Goal: Register for event/course

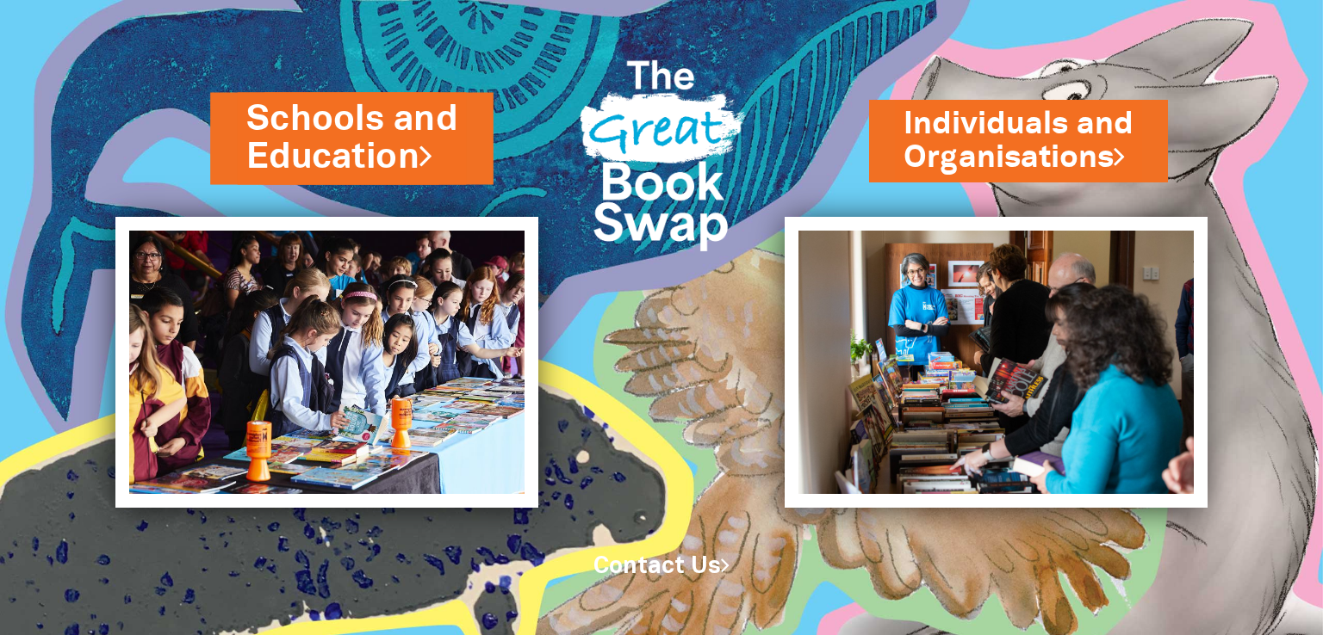
click at [313, 171] on link "Schools and Education" at bounding box center [351, 138] width 211 height 87
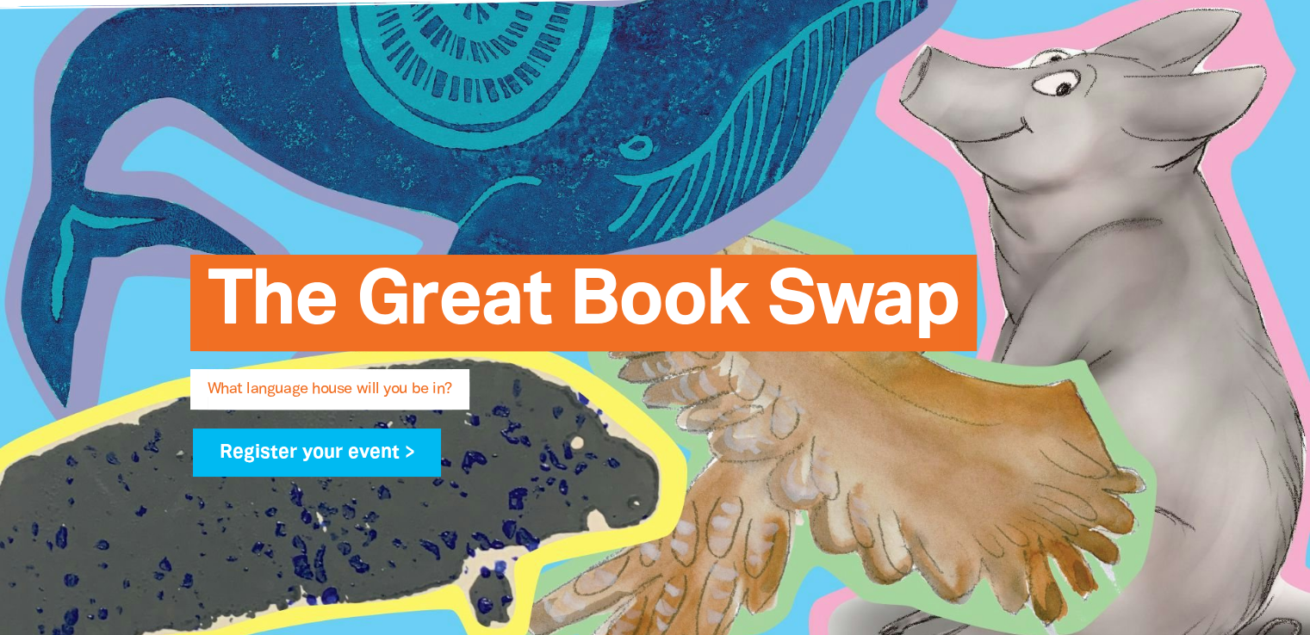
scroll to position [115, 0]
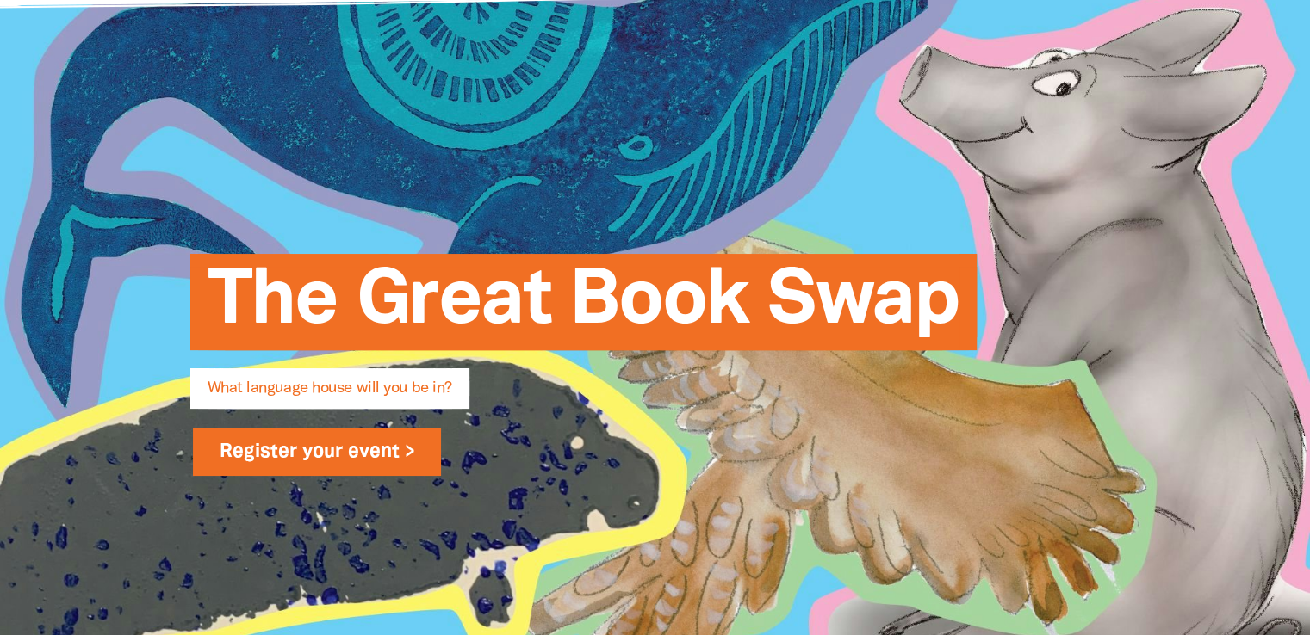
click at [322, 445] on link "Register your event >" at bounding box center [317, 452] width 249 height 48
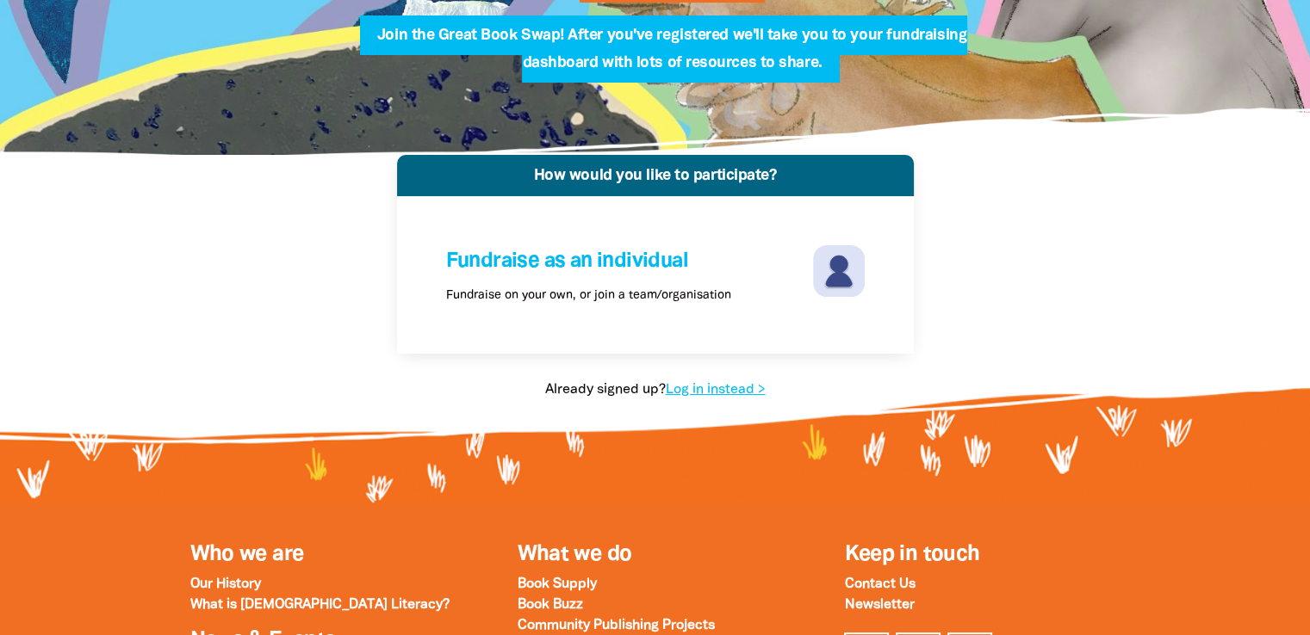
scroll to position [244, 0]
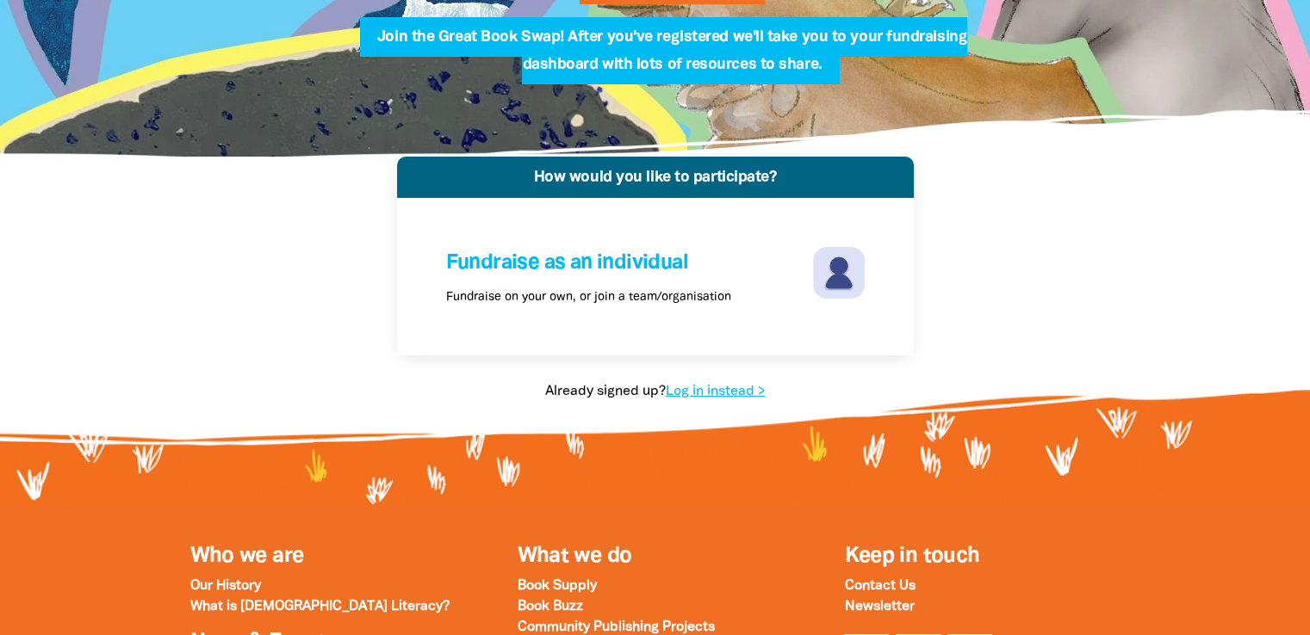
click at [685, 320] on div "Fundraise as an individual Fundraise on your own, or join a team/organisation" at bounding box center [655, 277] width 462 height 102
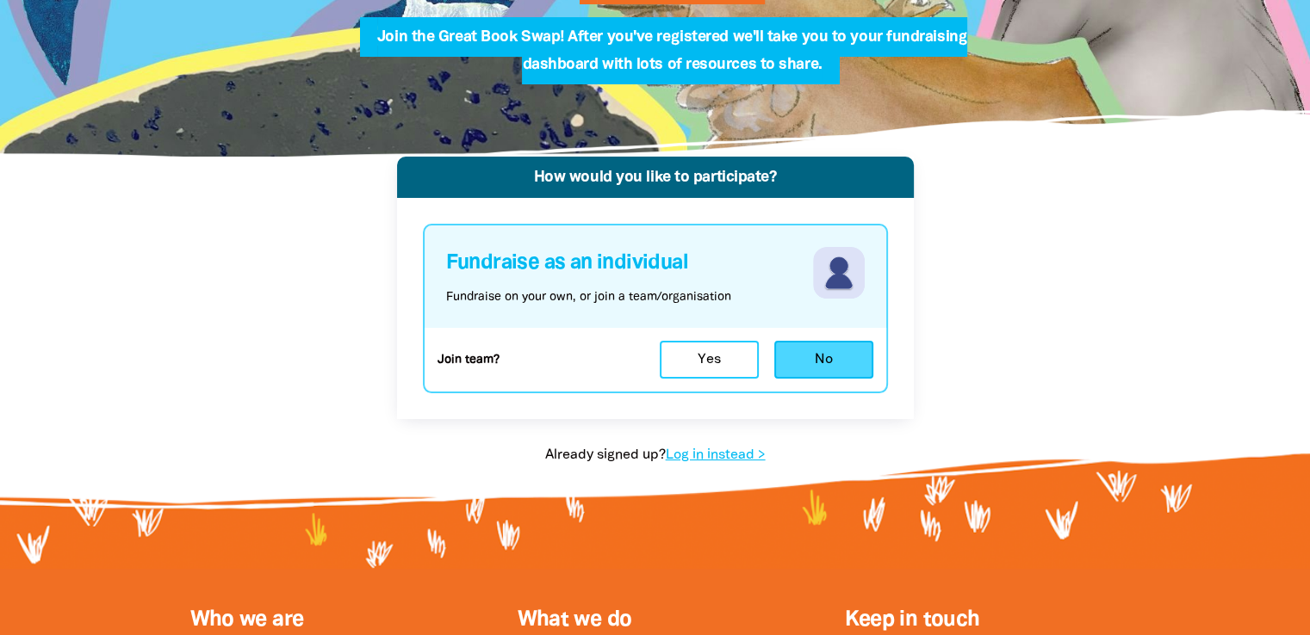
click at [806, 369] on button "No" at bounding box center [823, 360] width 99 height 38
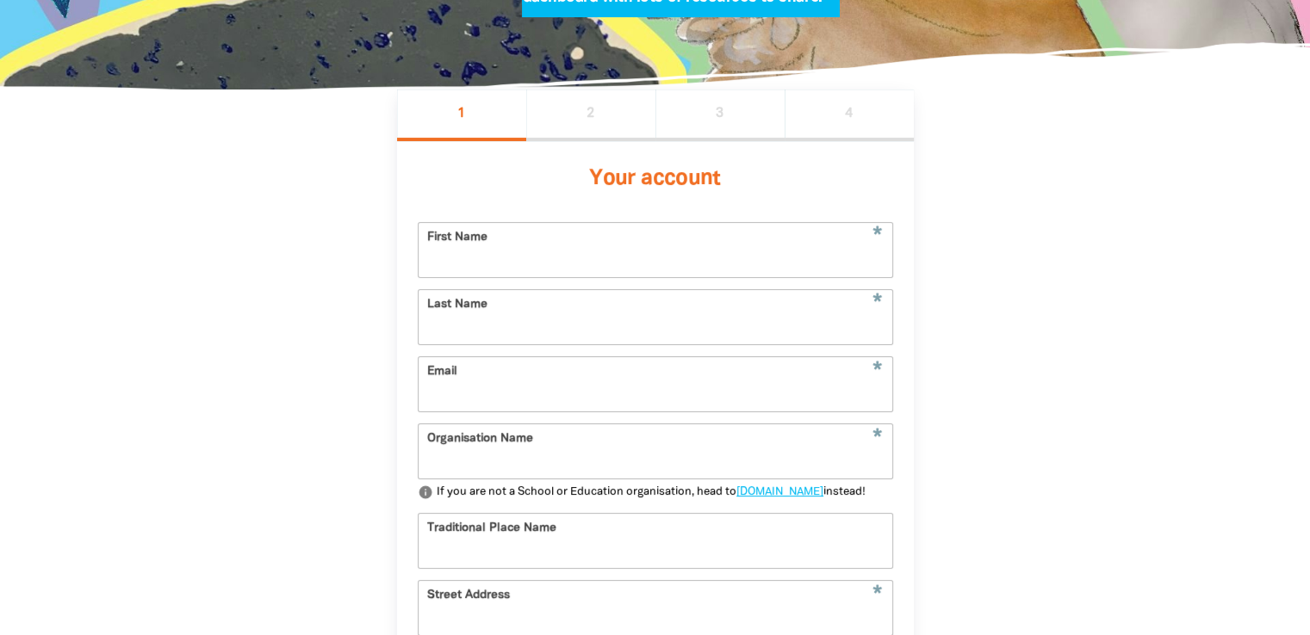
scroll to position [381, 0]
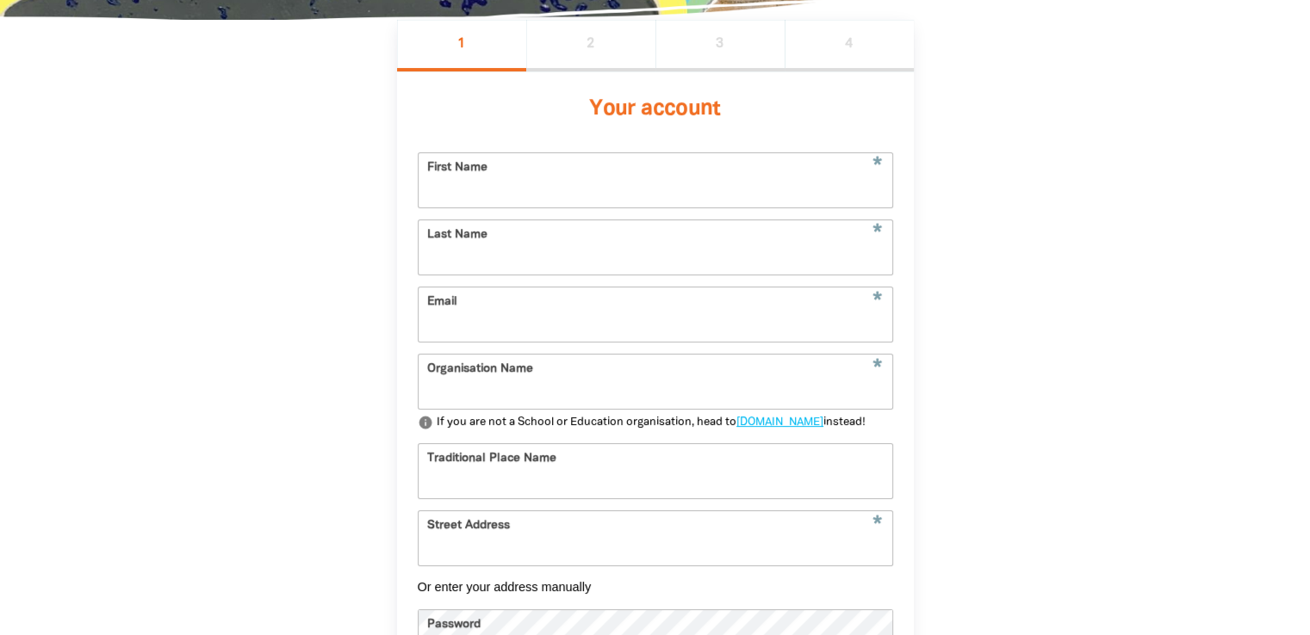
click at [468, 197] on input "First Name" at bounding box center [655, 180] width 474 height 54
type input "Village"
click at [462, 266] on input "Last Name" at bounding box center [655, 247] width 474 height 54
click at [468, 256] on input "Early Education" at bounding box center [655, 247] width 474 height 54
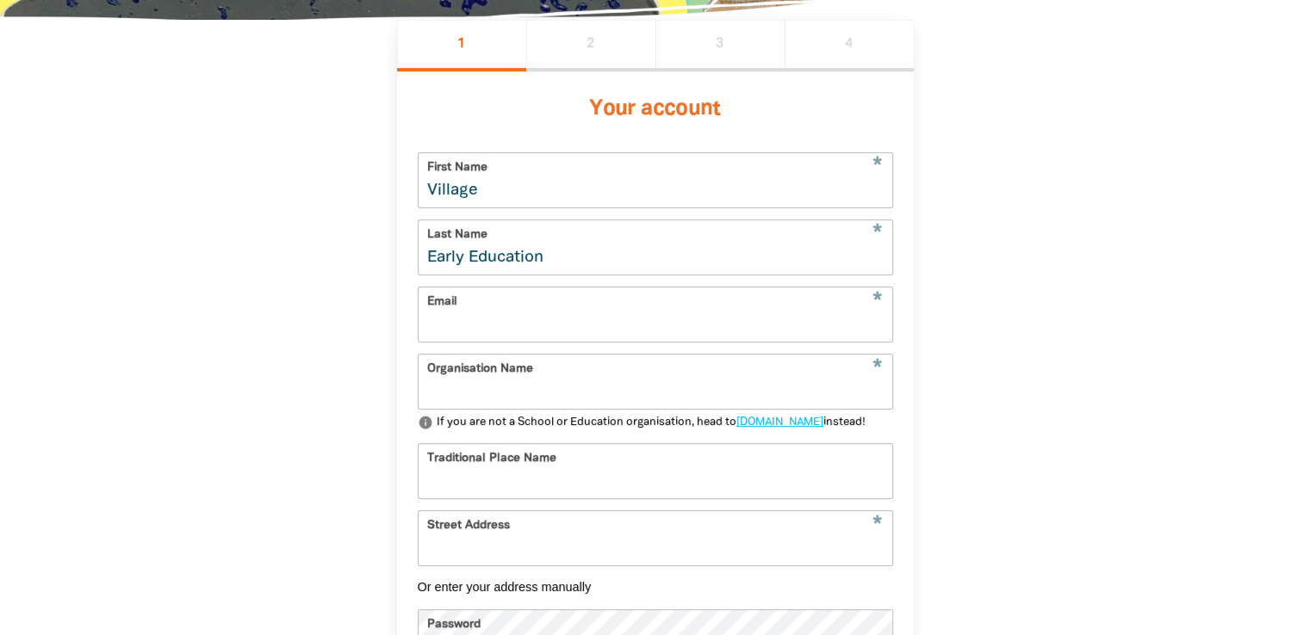
click at [468, 256] on input "Early Education" at bounding box center [655, 247] width 474 height 54
type input ";"
type input "leach"
click at [441, 190] on input "Village" at bounding box center [655, 180] width 474 height 54
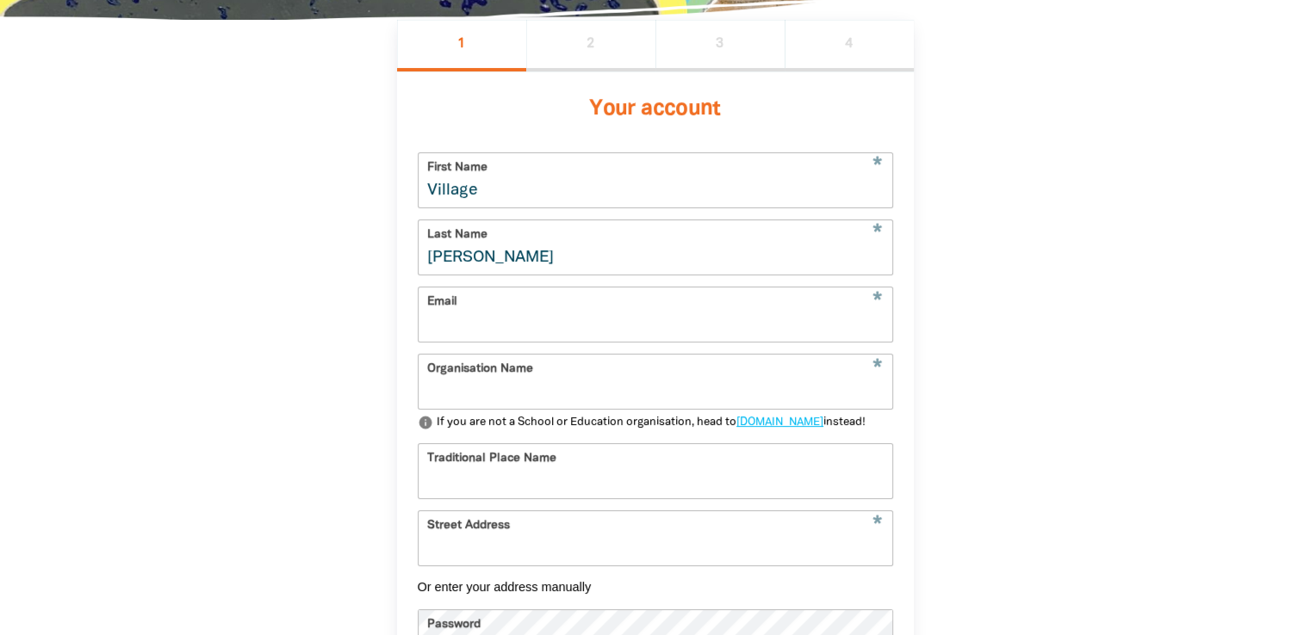
click at [441, 190] on input "Village" at bounding box center [655, 180] width 474 height 54
type input "t"
type input "Taniesha"
click at [431, 263] on input "leach" at bounding box center [655, 247] width 474 height 54
type input "Leach"
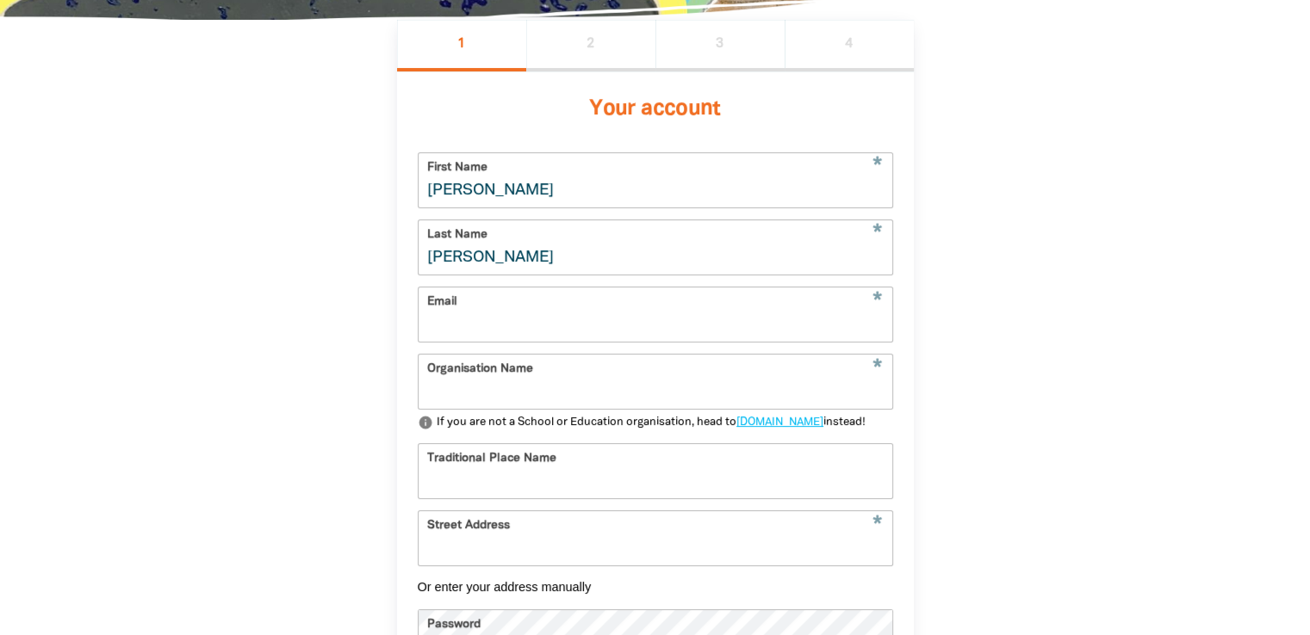
click at [448, 338] on input "Email" at bounding box center [655, 315] width 474 height 54
type input "tanieshagraceleach@gmail.com"
type input "7/2 Bowman Court, West Wodonga Wodonga, VIC, Australia"
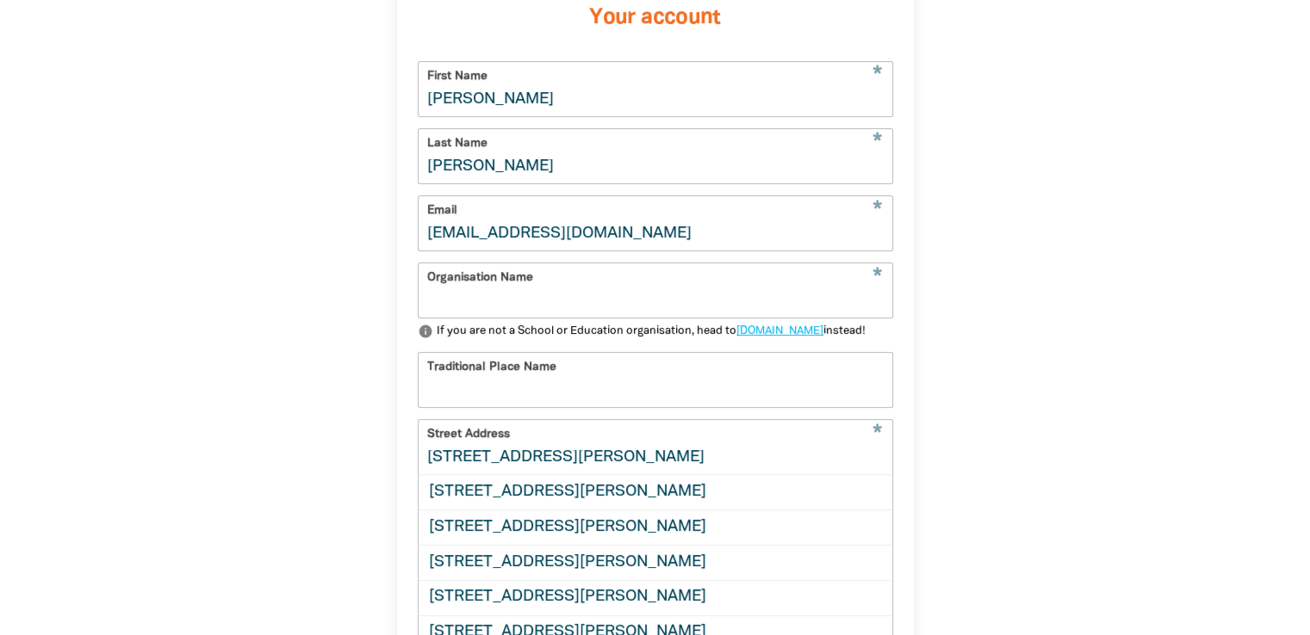
scroll to position [481, 0]
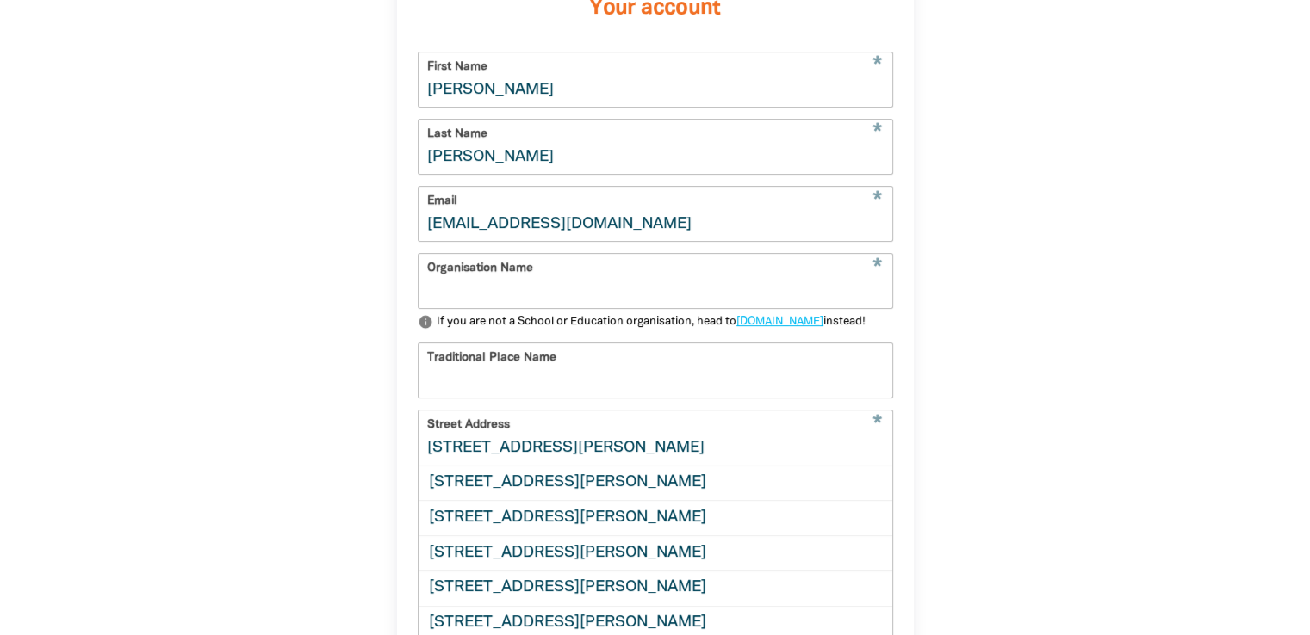
click at [472, 302] on input "Organisation Name" at bounding box center [655, 281] width 474 height 54
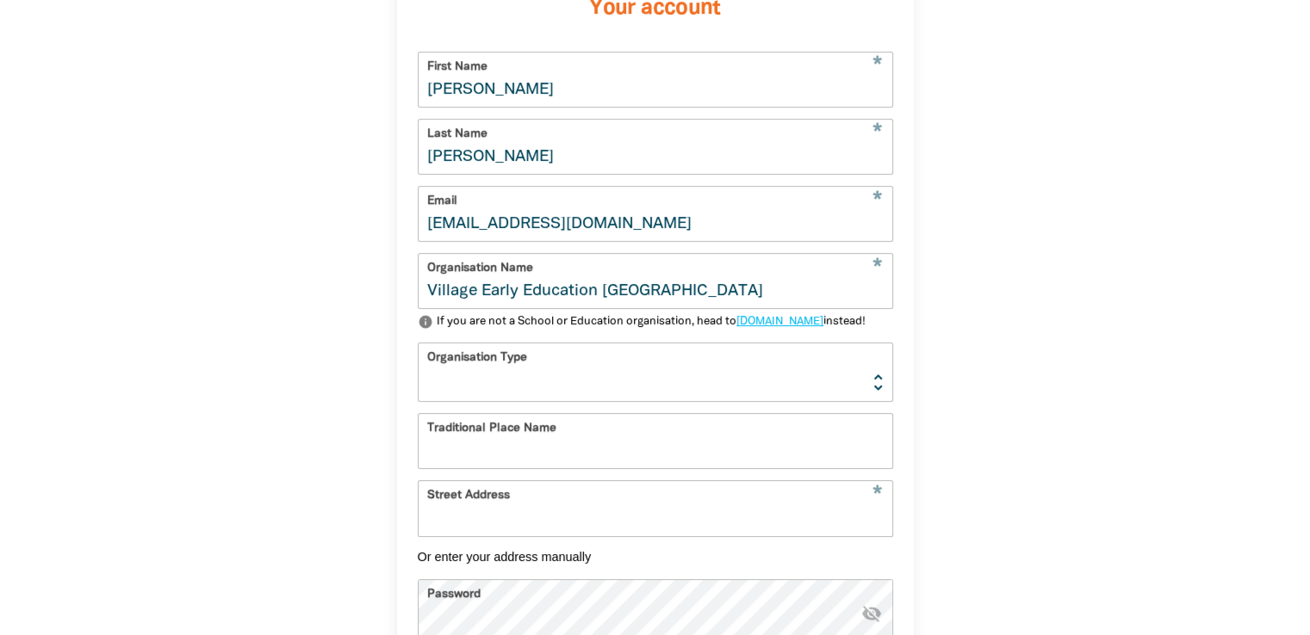
type input "Village Early Education Wodonga"
click at [480, 401] on select "Early Learning Primary School High School K-12 University or TAFE Community Lib…" at bounding box center [655, 373] width 474 height 58
select select "early-learning"
click at [418, 370] on select "Early Learning Primary School High School K-12 University or TAFE Community Lib…" at bounding box center [655, 373] width 474 height 58
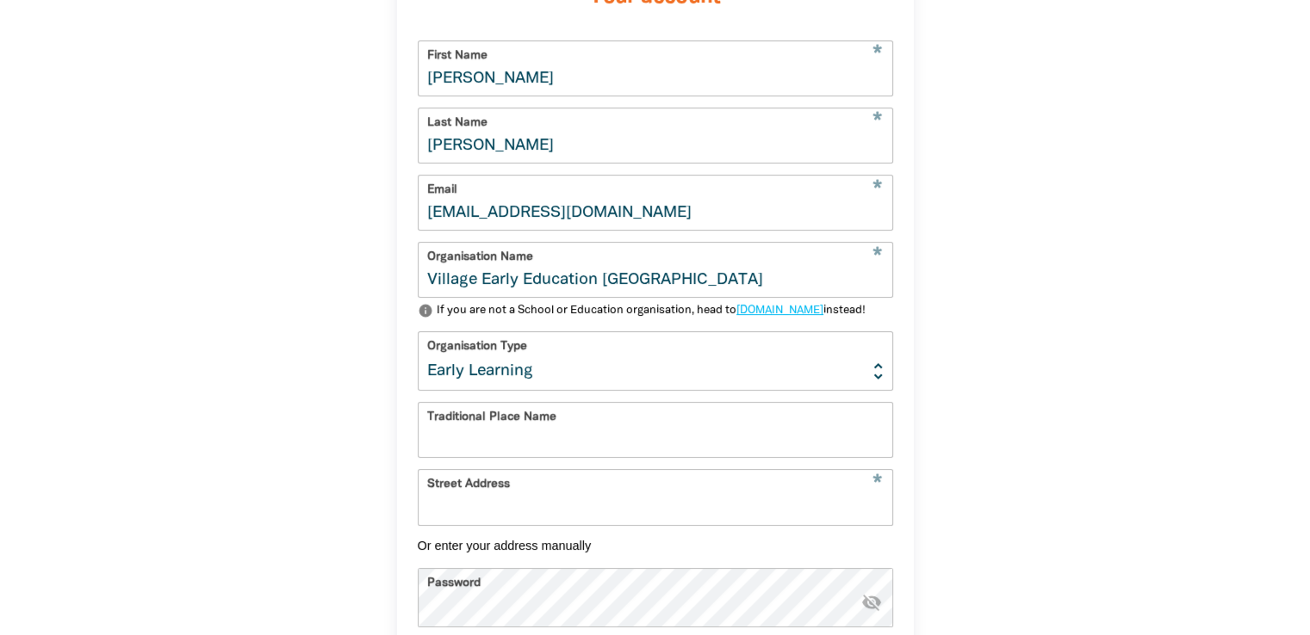
scroll to position [496, 0]
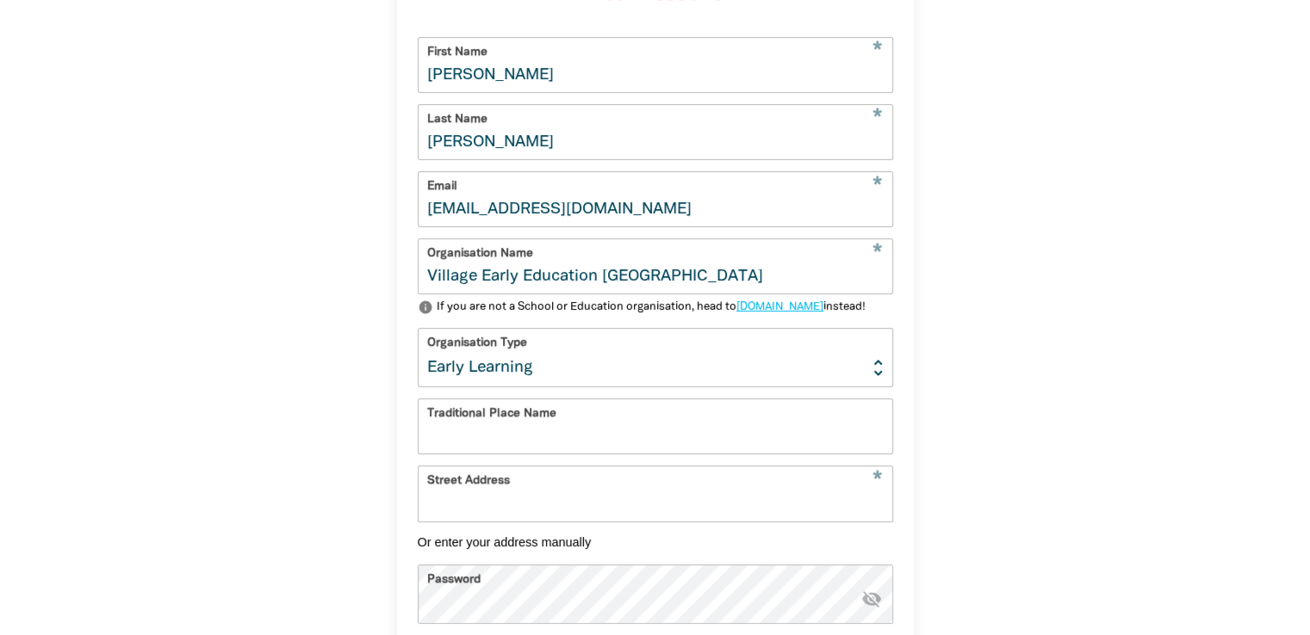
click at [466, 521] on input "Street Address" at bounding box center [655, 494] width 474 height 54
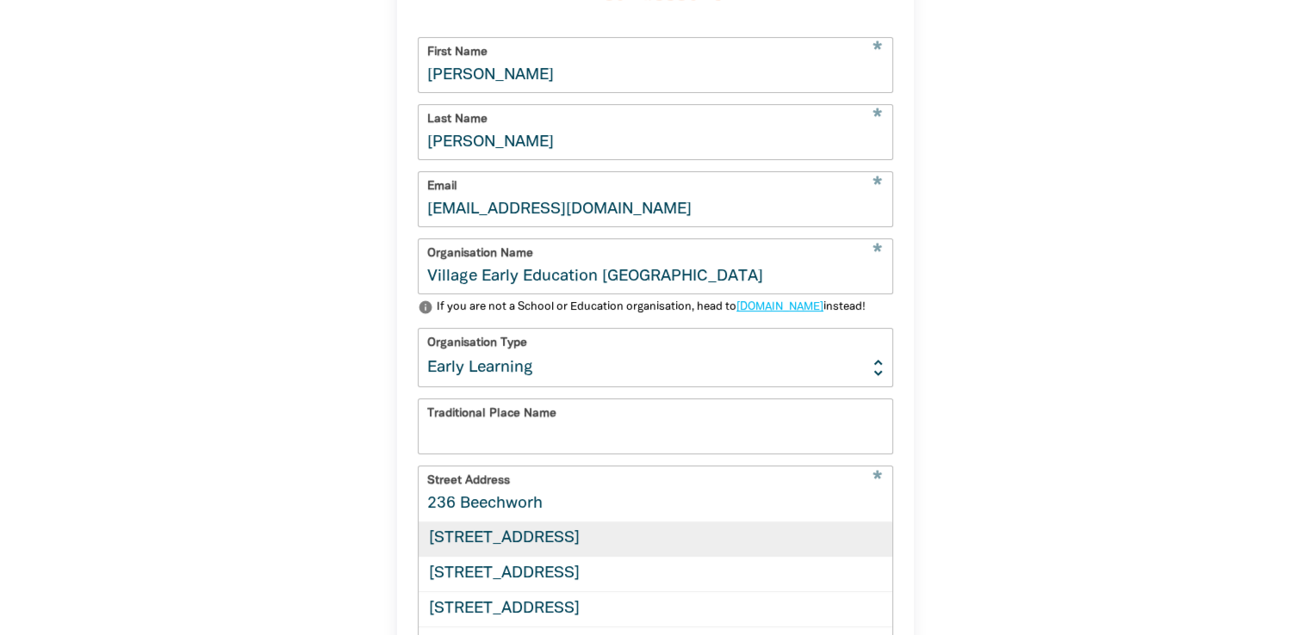
click at [496, 557] on div "236 Beechworth Road, WODONGA VIC 3690" at bounding box center [655, 540] width 474 height 34
type input "236 Beechworth Road, WODONGA VIC 3690"
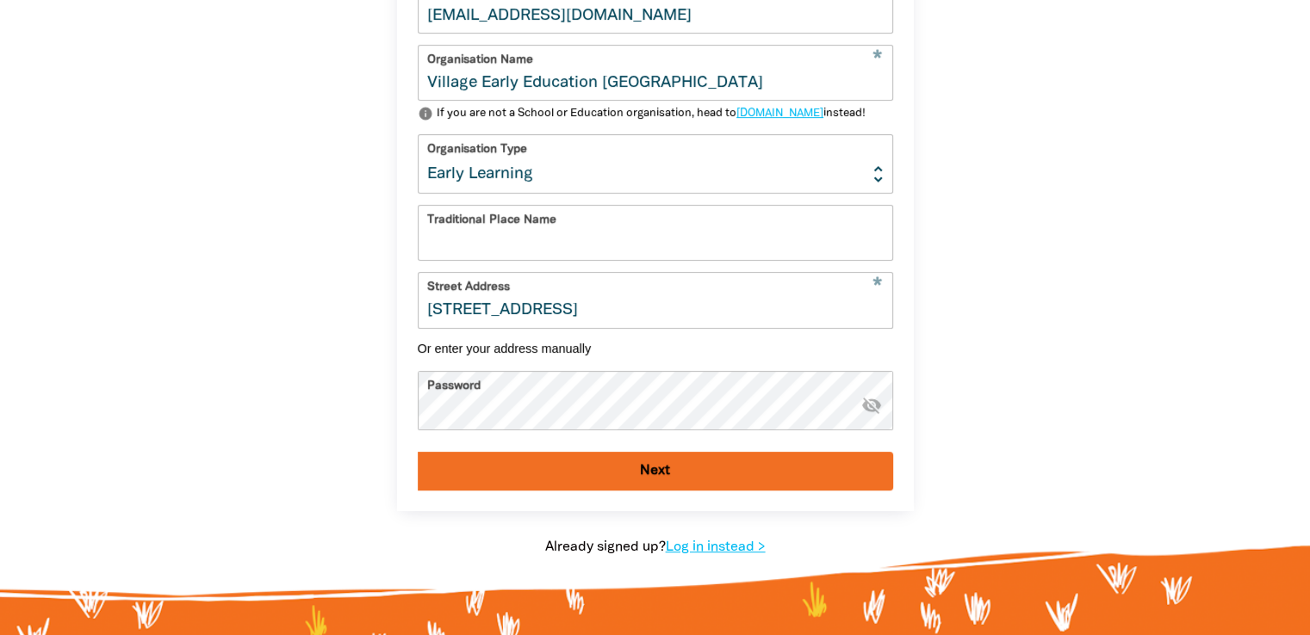
scroll to position [696, 0]
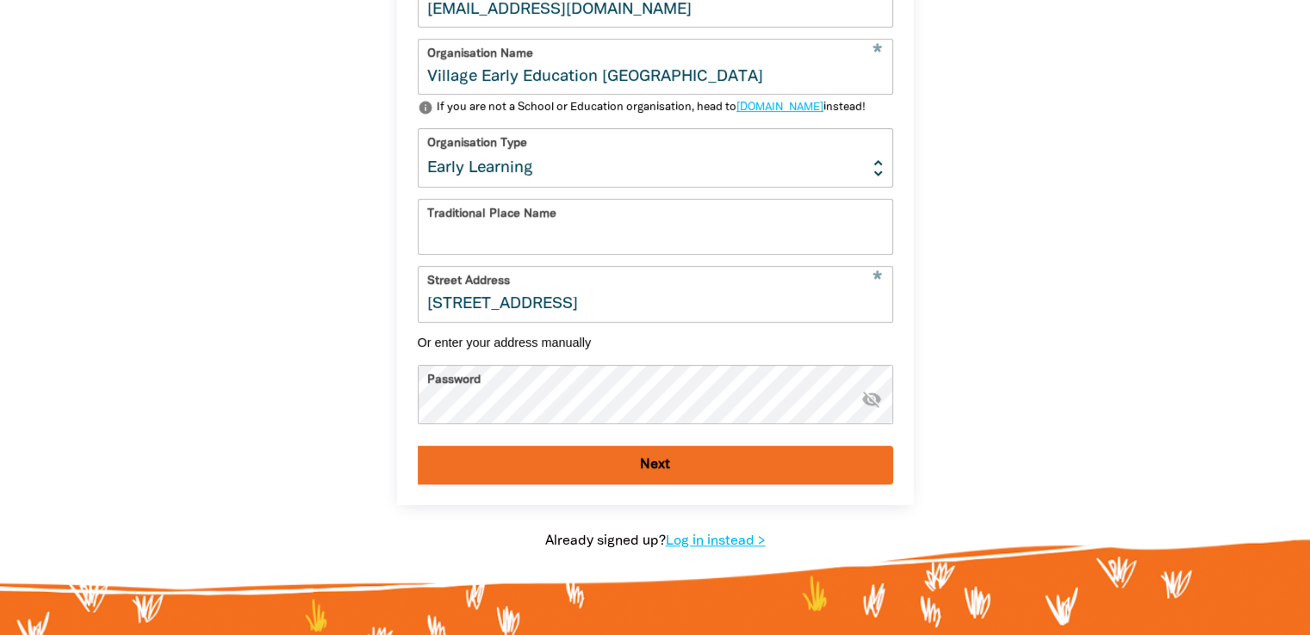
click at [570, 485] on button "Next" at bounding box center [655, 465] width 475 height 39
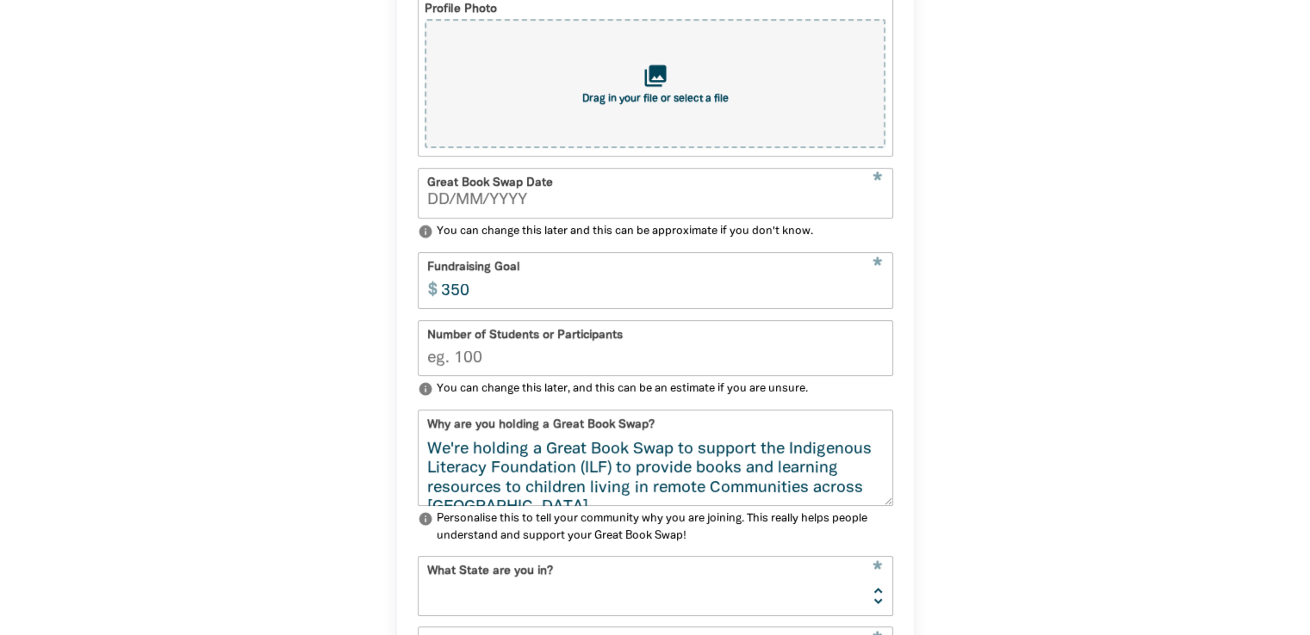
scroll to position [381, 0]
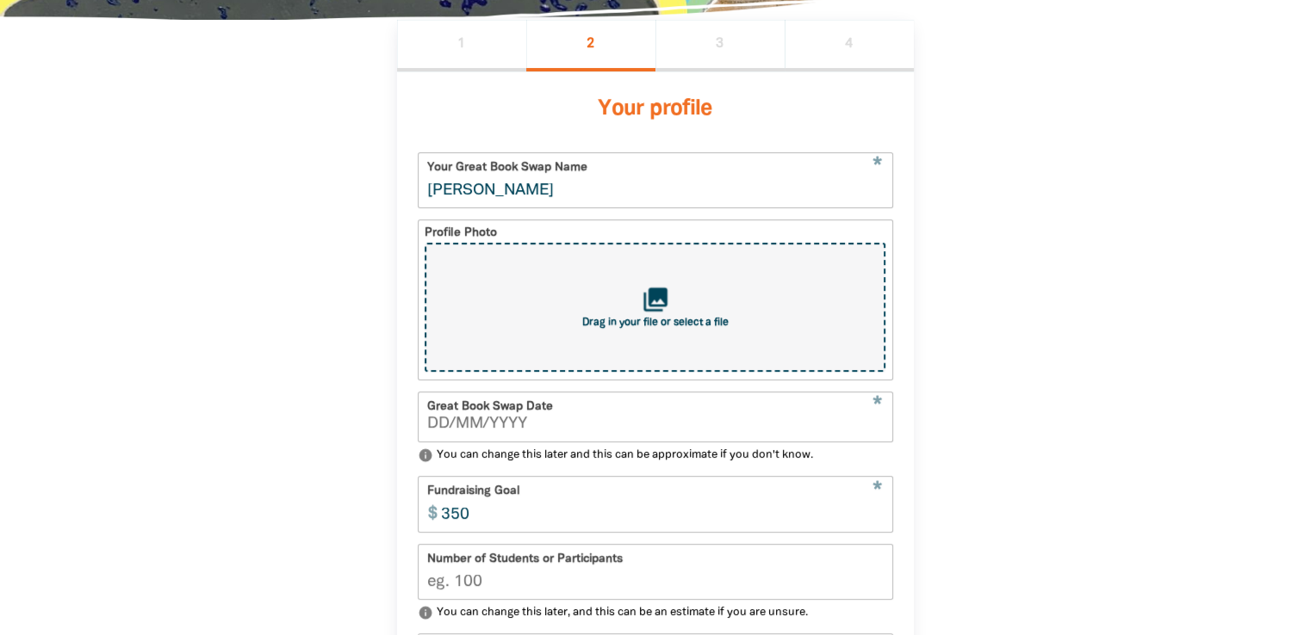
click at [652, 332] on div "collections Drag in your file or select a file" at bounding box center [654, 307] width 460 height 129
type input "C:\fakepath\village logo.png"
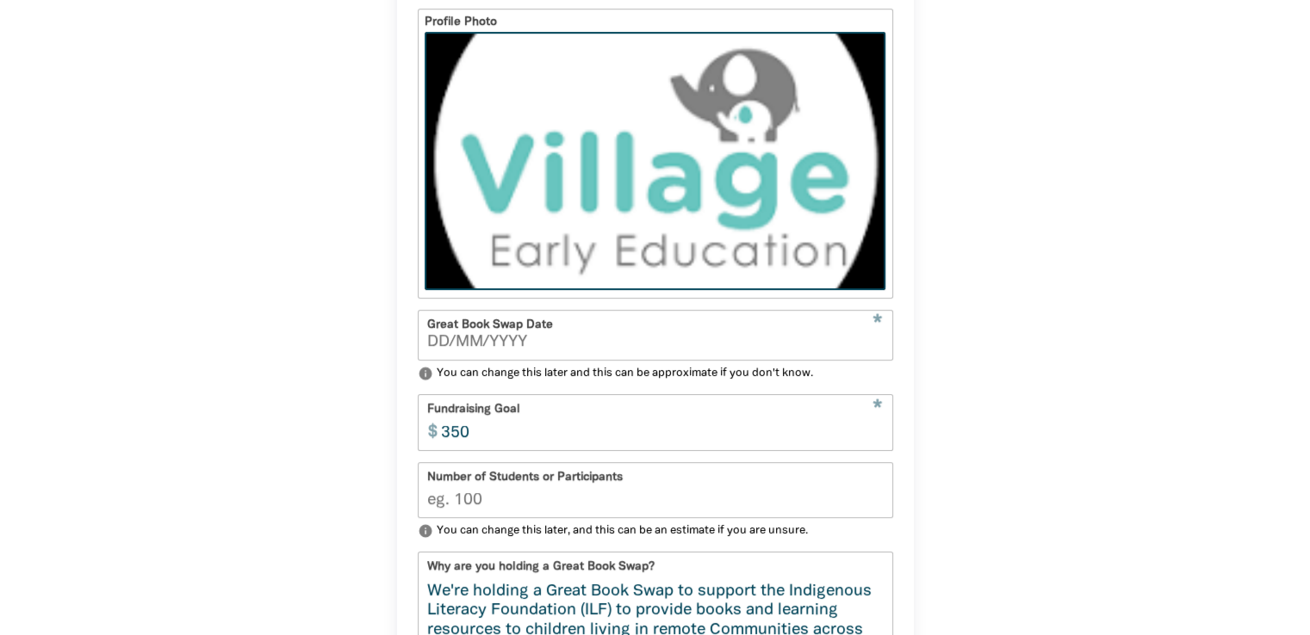
scroll to position [596, 0]
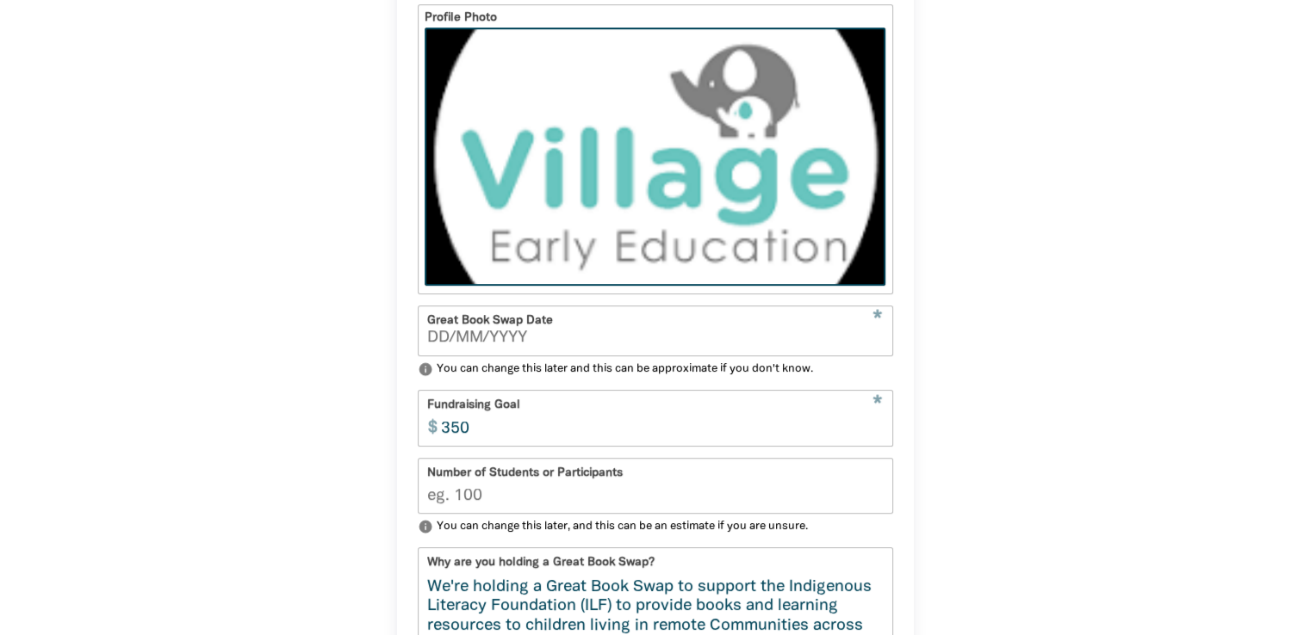
click at [472, 331] on div "Great Book Swap Date *" at bounding box center [655, 332] width 475 height 52
click at [441, 338] on input "Great Book Swap Date" at bounding box center [655, 338] width 456 height 15
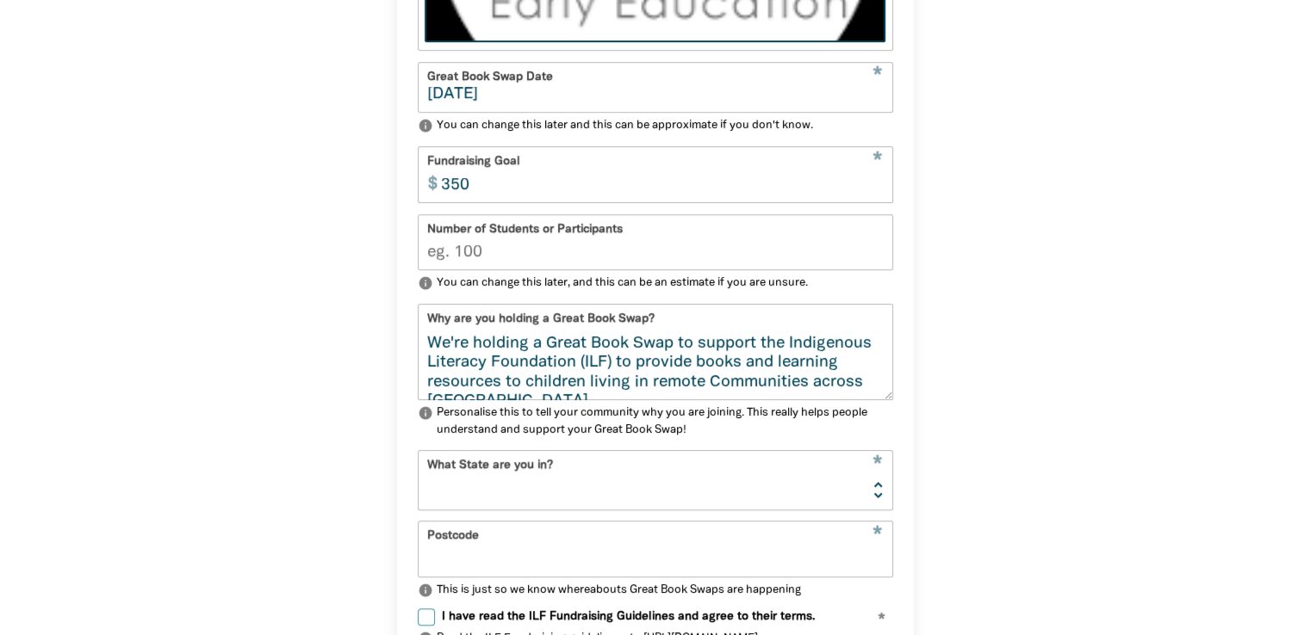
scroll to position [840, 0]
type input "04/09/2025"
click at [475, 194] on input "350" at bounding box center [662, 173] width 460 height 54
type input "200"
click at [499, 263] on input "Number of Students or Participants" at bounding box center [655, 241] width 474 height 54
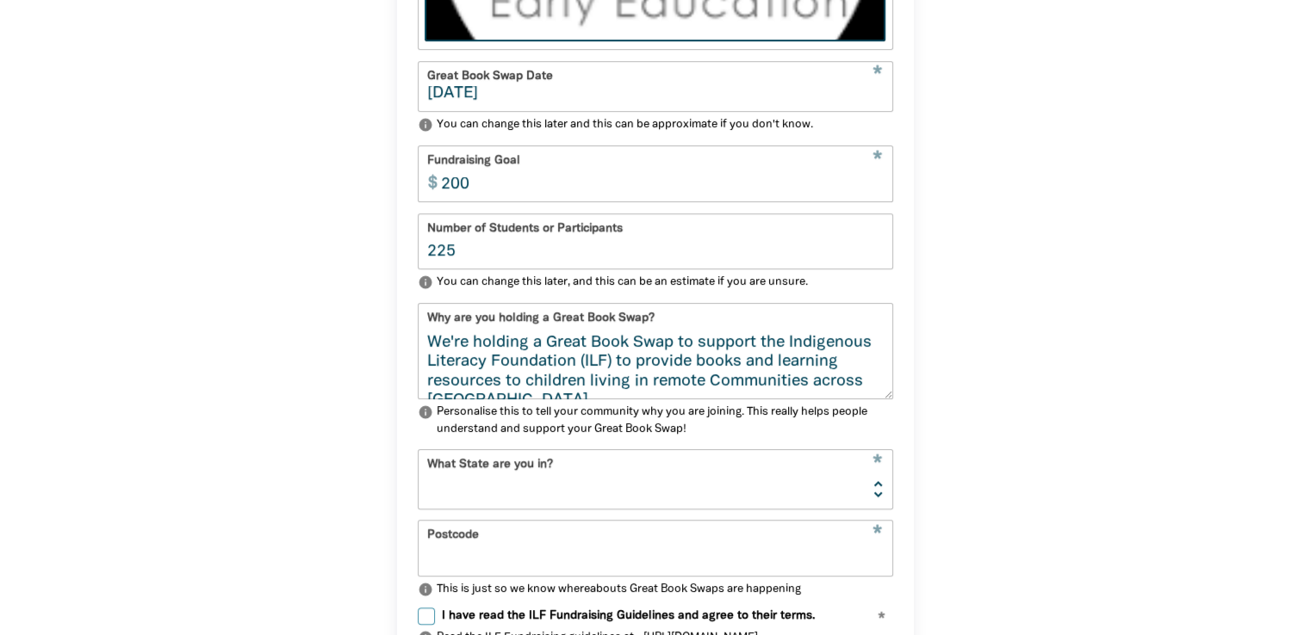
scroll to position [868, 0]
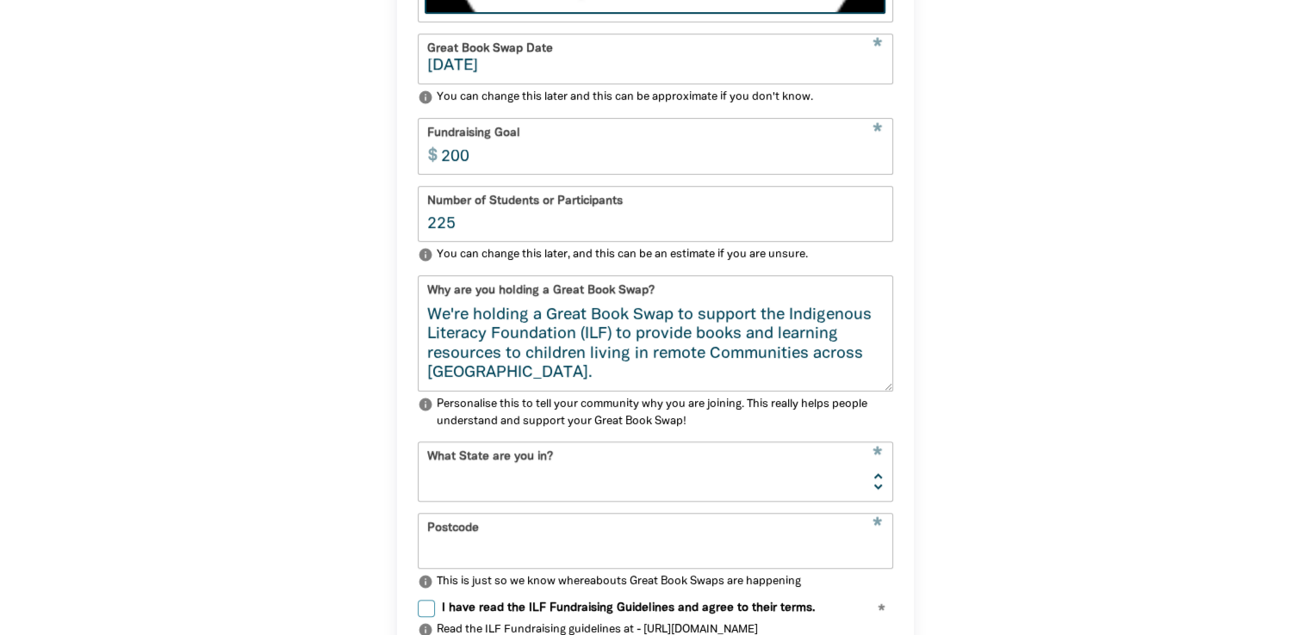
drag, startPoint x: 883, startPoint y: 378, endPoint x: 892, endPoint y: 398, distance: 22.0
click at [892, 398] on div "Your profile * Your Great Book Swap Name Taniesha Leach Profile Photo pageview …" at bounding box center [655, 171] width 517 height 1175
type input "225"
click at [644, 499] on select "NSW VIC QLD NT WA SA TAS ACT" at bounding box center [655, 472] width 474 height 58
select select "VIC"
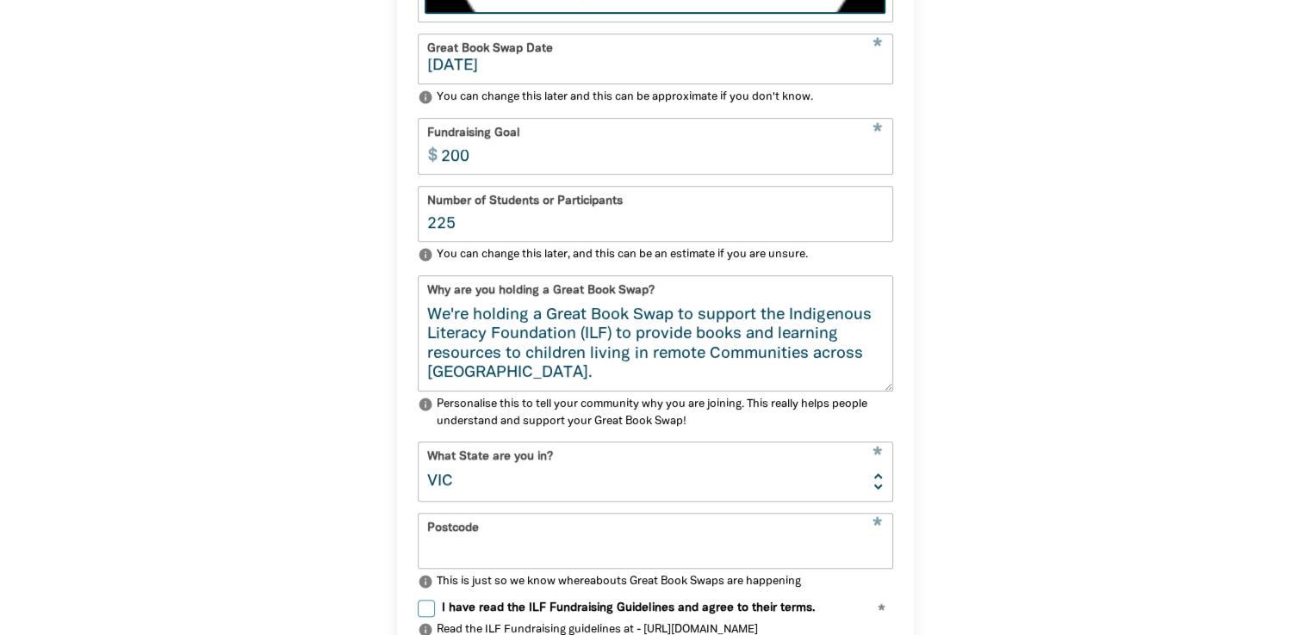
click at [418, 450] on select "NSW VIC QLD NT WA SA TAS ACT" at bounding box center [655, 472] width 474 height 58
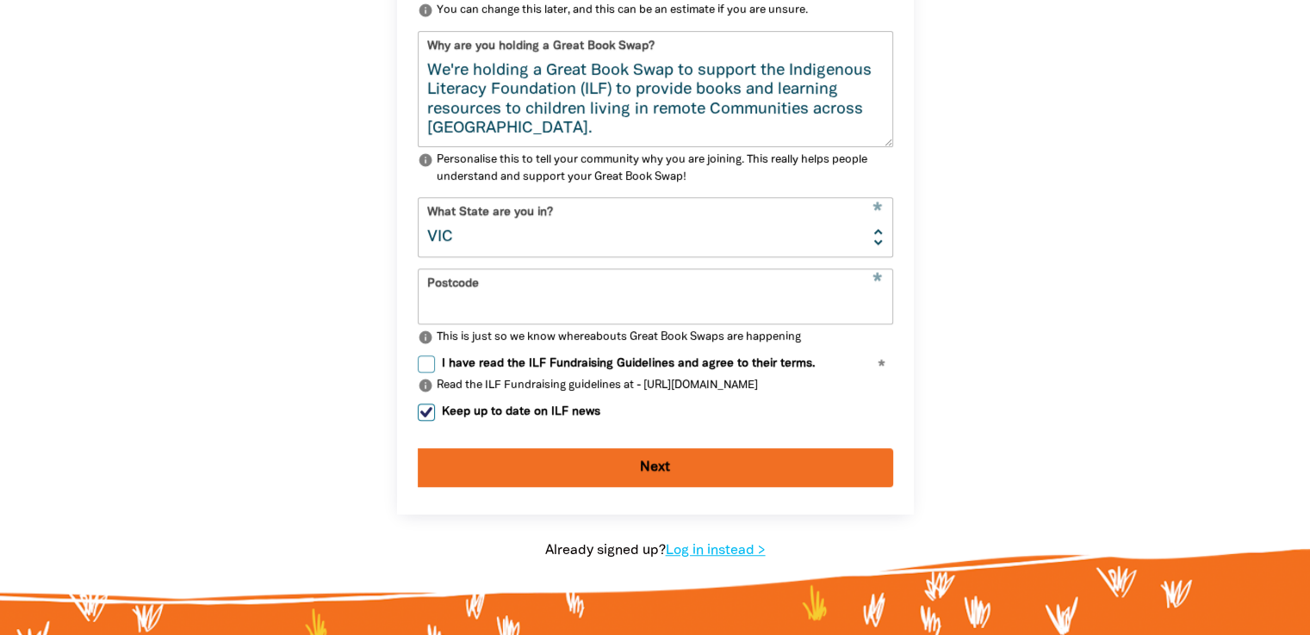
scroll to position [1256, 0]
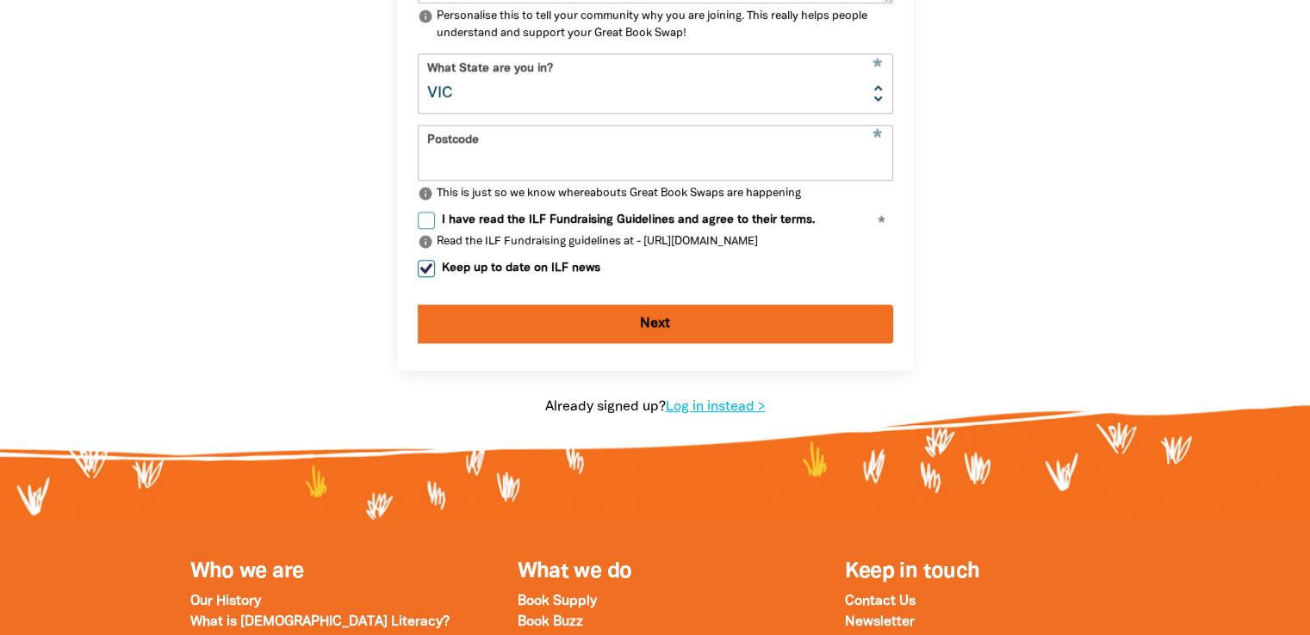
click at [462, 161] on input "Postcode" at bounding box center [655, 153] width 474 height 54
type input "3690"
click at [434, 229] on label "I have read the ILF Fundraising Guidelines and agree to their terms." at bounding box center [616, 220] width 397 height 17
click at [434, 229] on input "I have read the ILF Fundraising Guidelines and agree to their terms." at bounding box center [426, 220] width 17 height 17
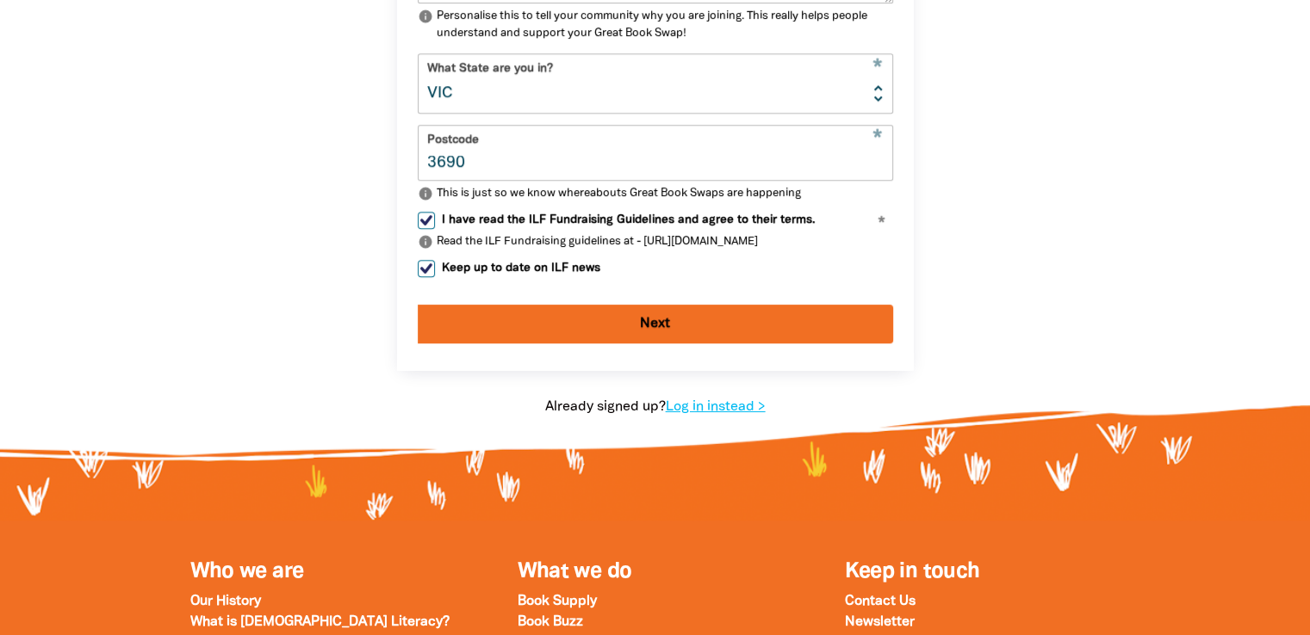
checkbox input "true"
click at [561, 340] on button "Next" at bounding box center [655, 324] width 475 height 39
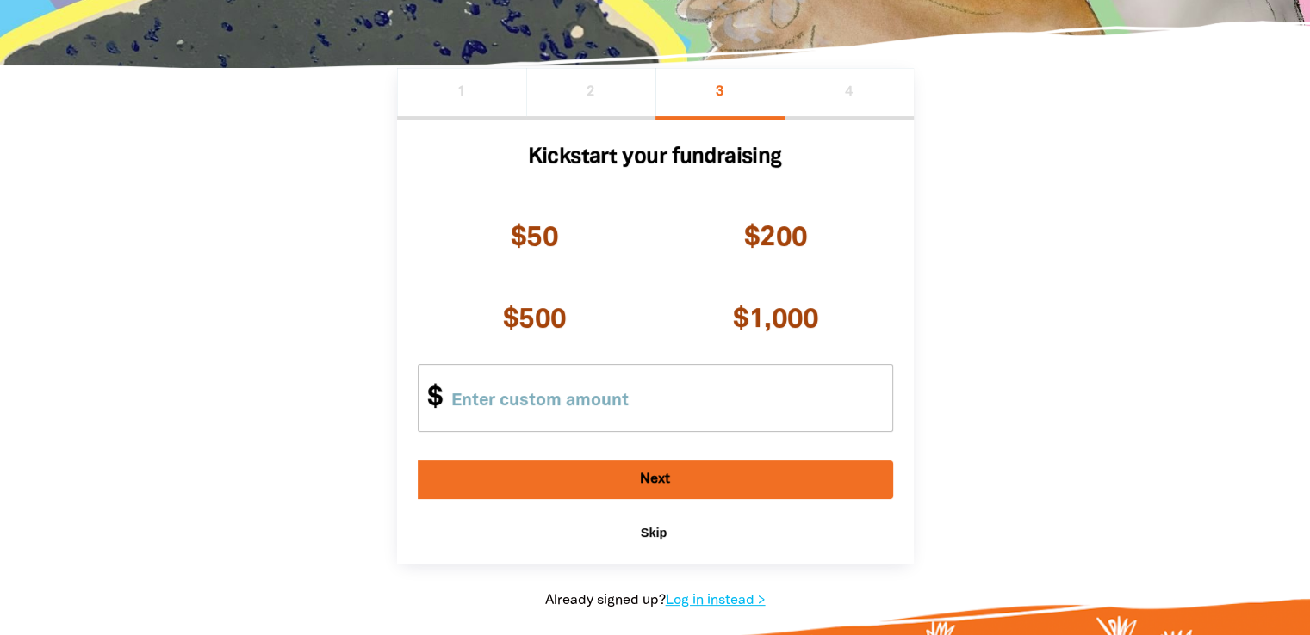
scroll to position [331, 0]
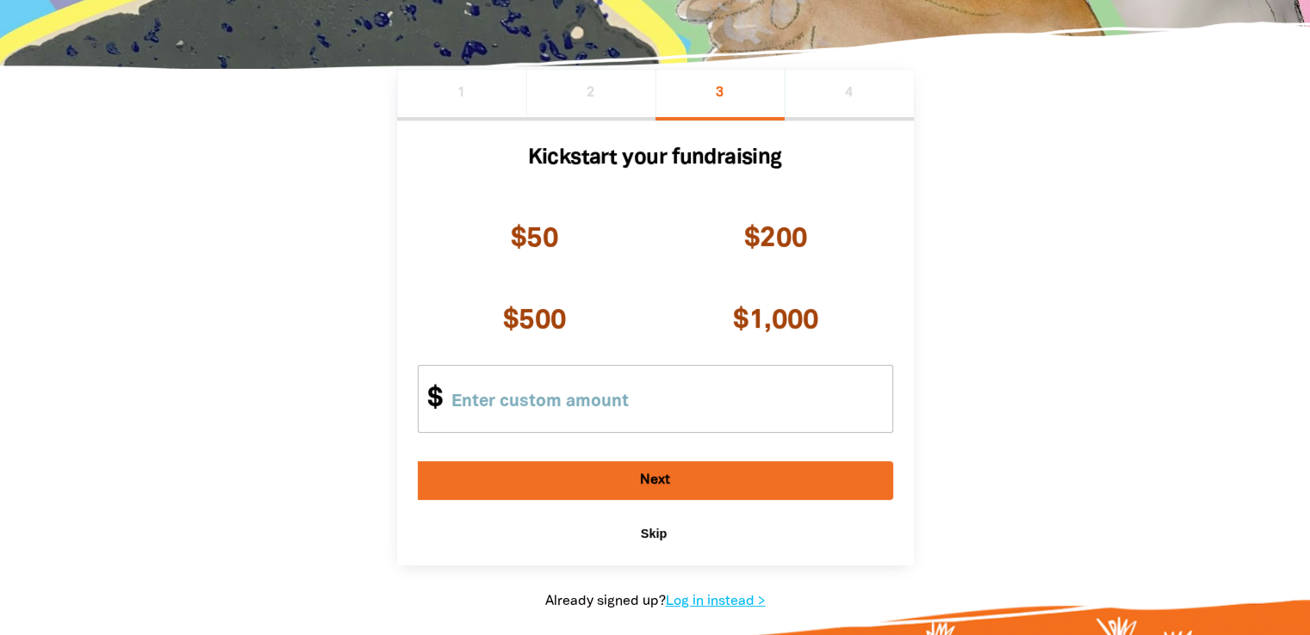
click at [654, 525] on div "Kickstart your fundraising $50 $200 $500 $1,000 Other Amount $ chevron_left Bac…" at bounding box center [655, 343] width 475 height 404
click at [649, 540] on span "Skip" at bounding box center [654, 534] width 26 height 14
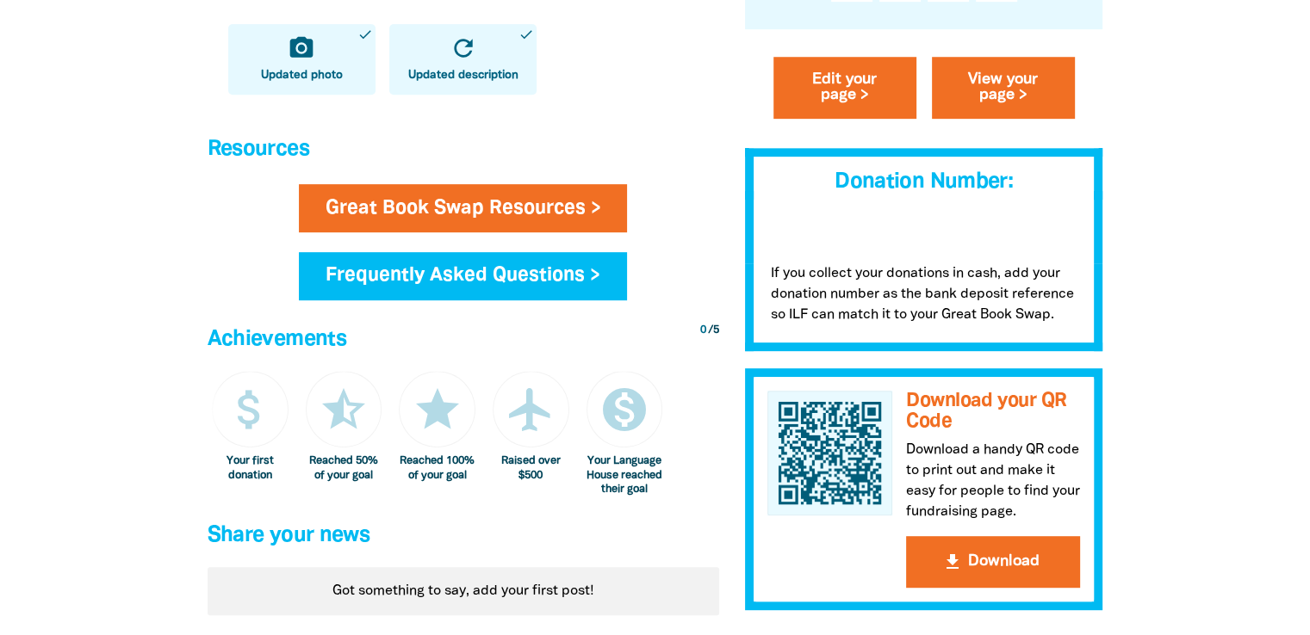
scroll to position [775, 0]
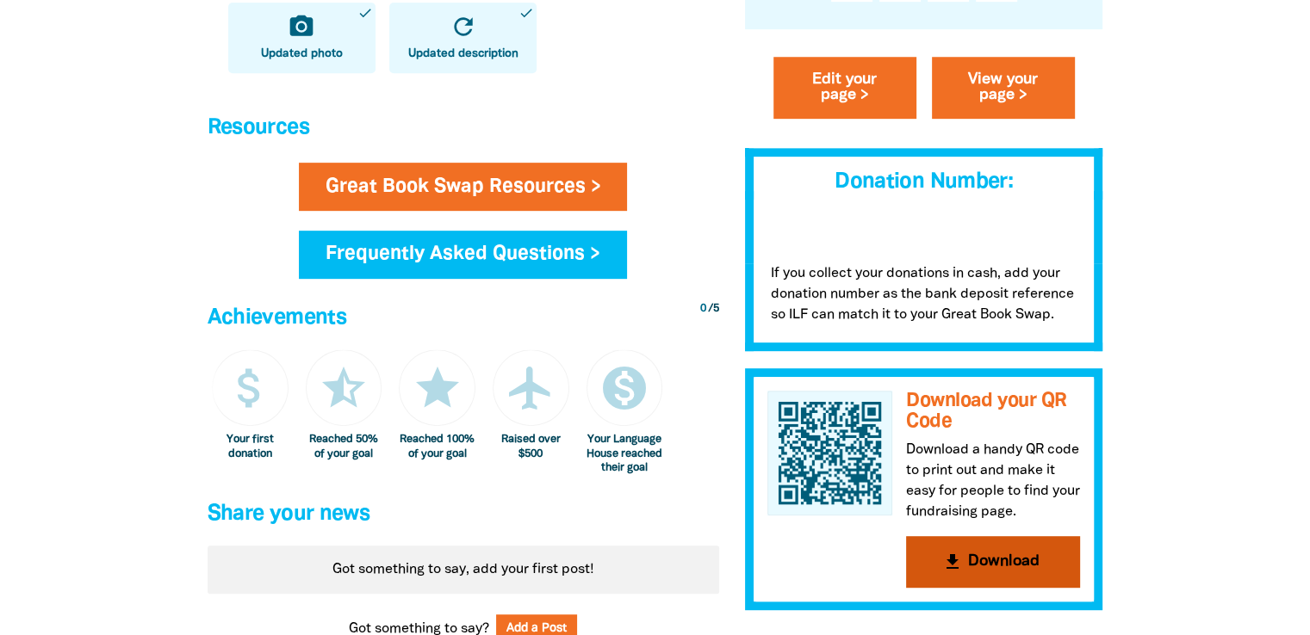
click at [1025, 548] on button "get_app Download" at bounding box center [993, 562] width 174 height 52
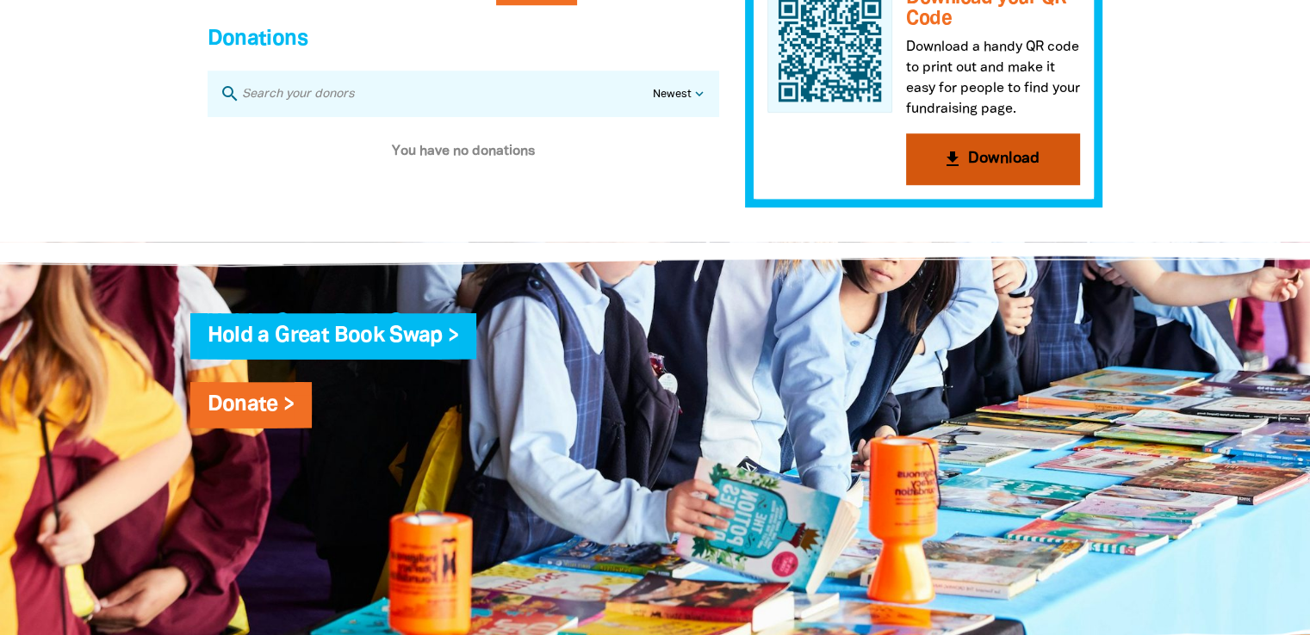
scroll to position [1406, 0]
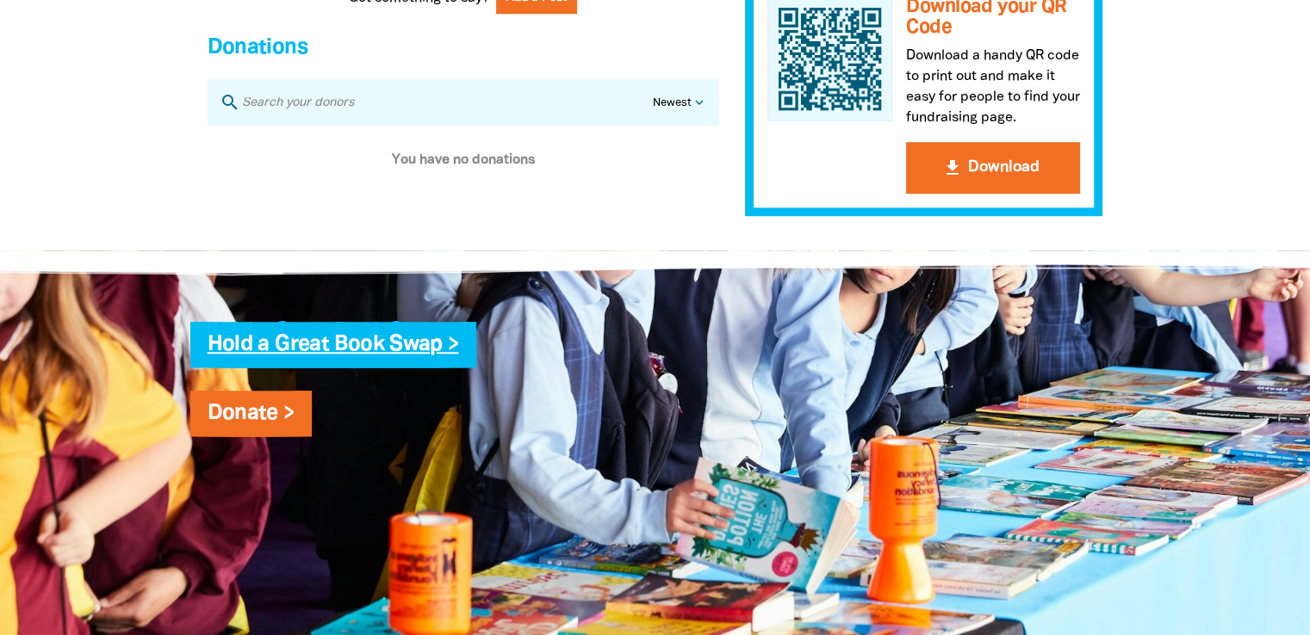
click at [342, 355] on link "Hold a Great Book Swap >" at bounding box center [333, 345] width 251 height 20
select select "early-learning"
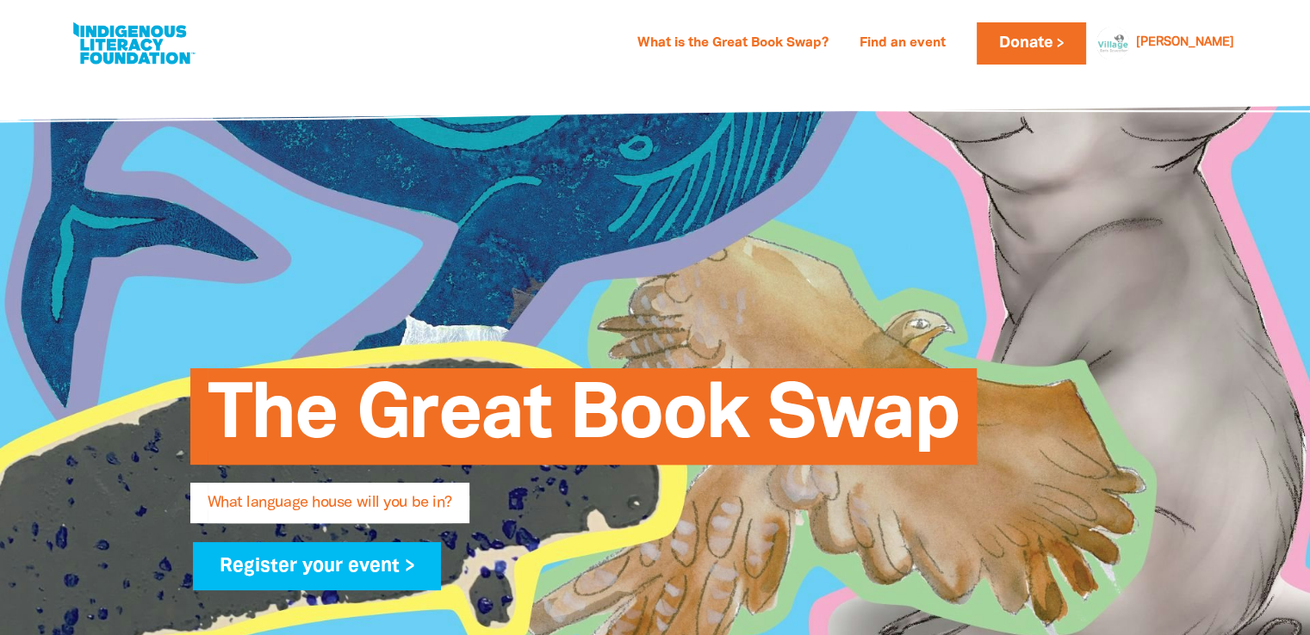
click at [152, 56] on link at bounding box center [133, 43] width 129 height 53
